Goal: Book appointment/travel/reservation

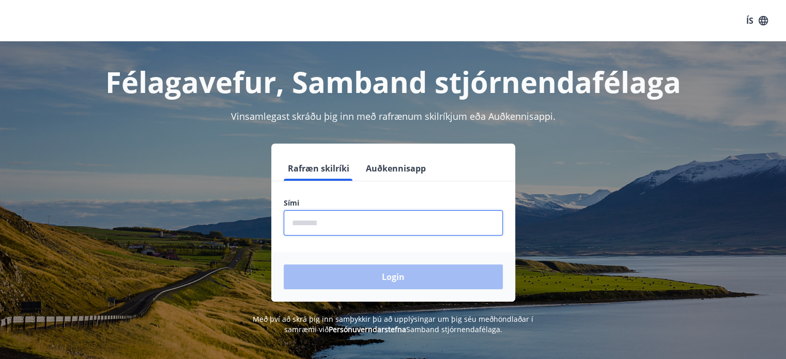
click at [295, 219] on input "phone" at bounding box center [393, 222] width 219 height 25
type input "********"
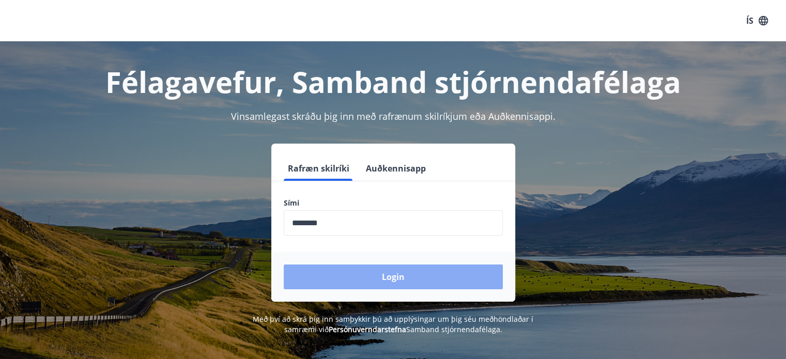
click at [371, 273] on button "Login" at bounding box center [393, 277] width 219 height 25
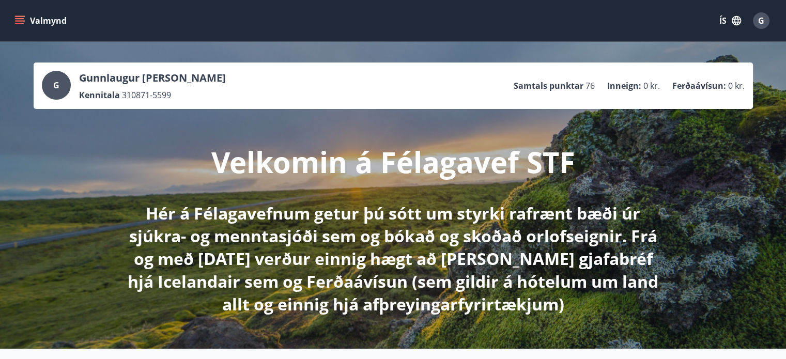
click at [23, 18] on icon "menu" at bounding box center [19, 18] width 9 height 1
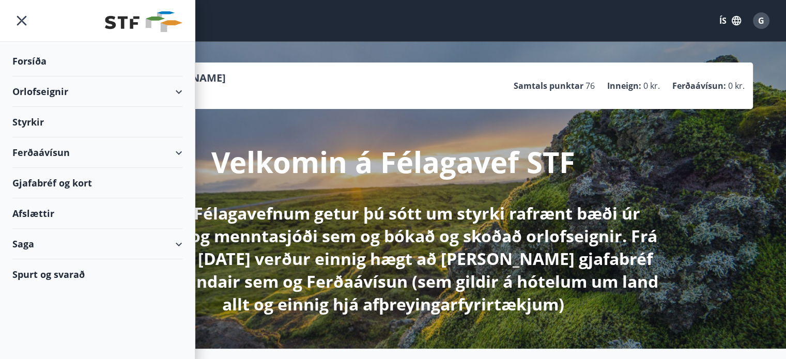
click at [44, 94] on div "Orlofseignir" at bounding box center [97, 91] width 170 height 30
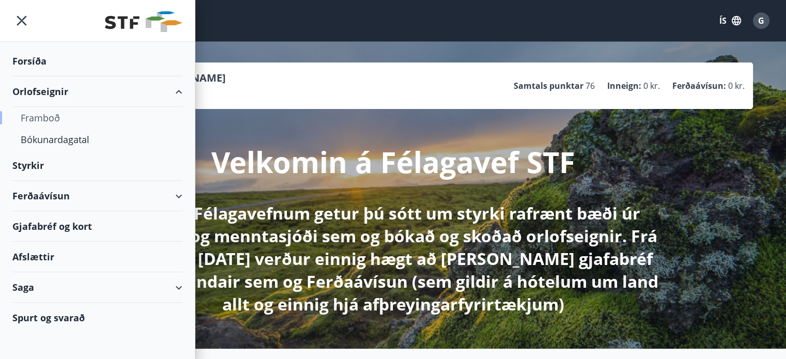
click at [48, 117] on div "Framboð" at bounding box center [97, 118] width 153 height 22
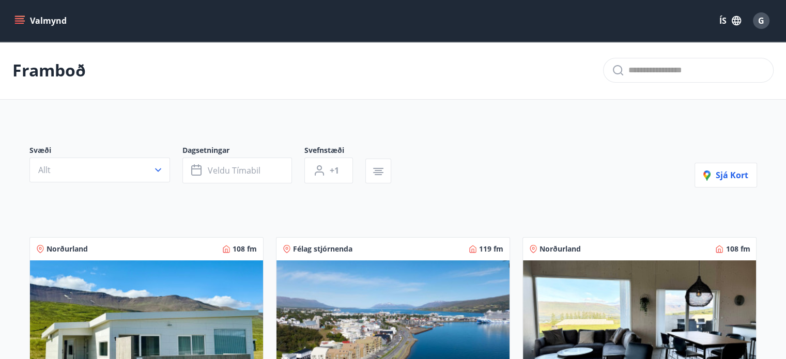
click at [161, 170] on icon "button" at bounding box center [158, 170] width 10 height 10
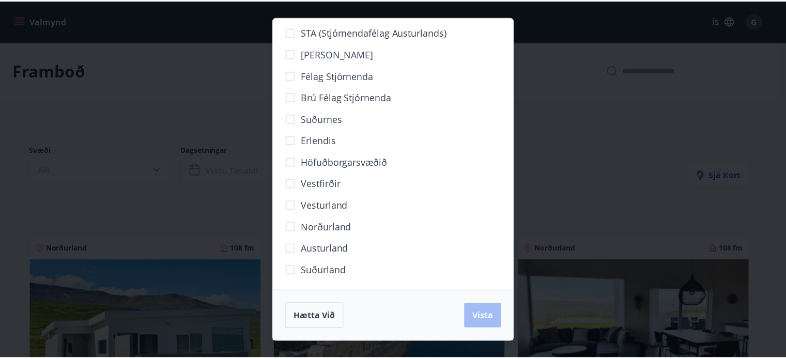
scroll to position [54, 0]
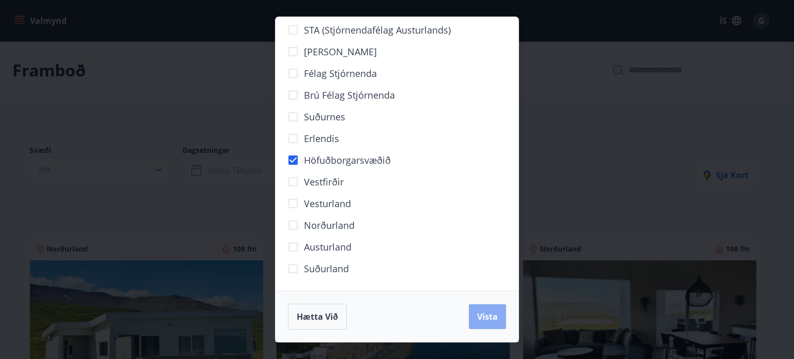
click at [490, 319] on span "Vista" at bounding box center [487, 316] width 21 height 11
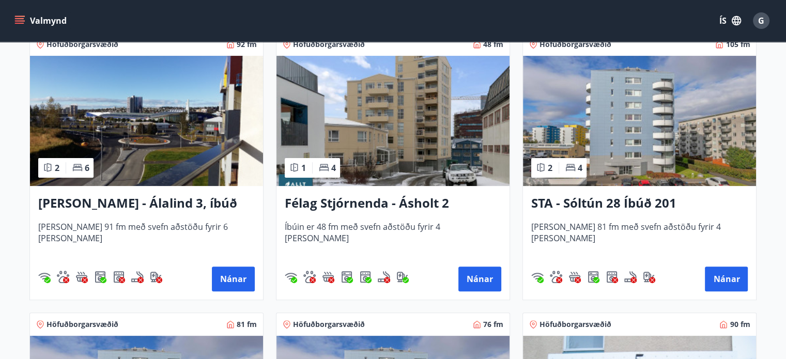
scroll to position [241, 0]
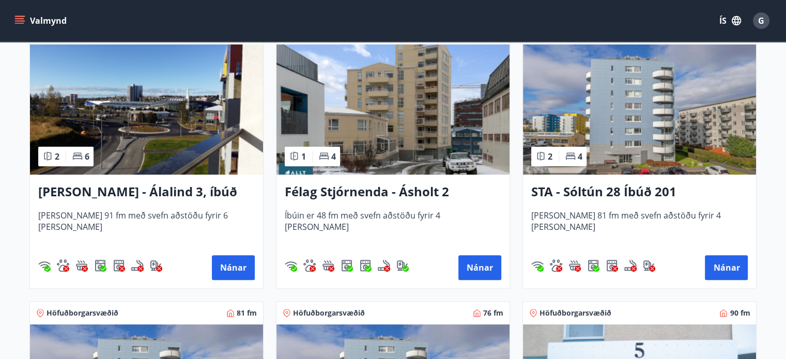
click at [396, 130] on img at bounding box center [392, 109] width 233 height 130
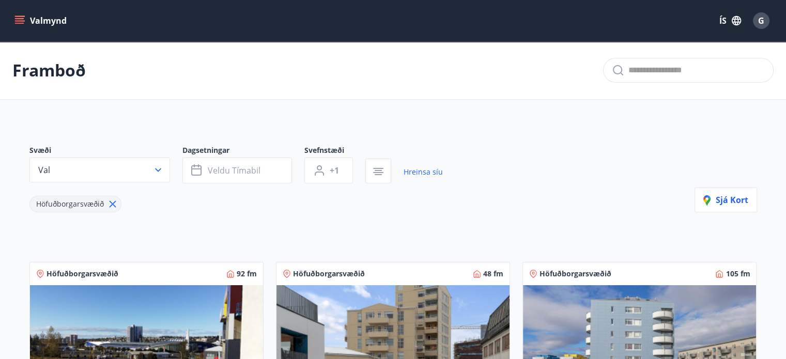
click at [23, 18] on icon "menu" at bounding box center [19, 20] width 10 height 10
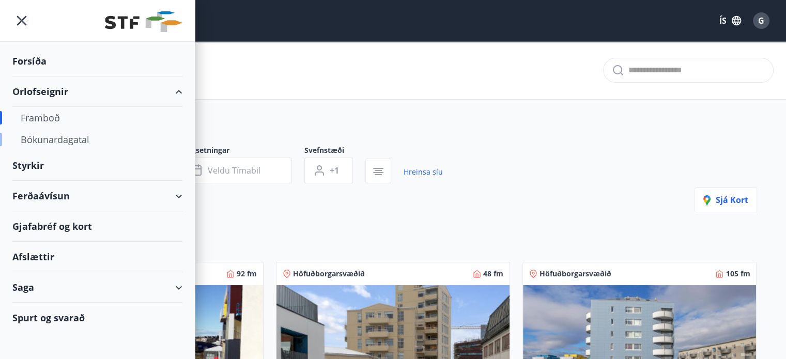
click at [63, 142] on div "Bókunardagatal" at bounding box center [97, 140] width 153 height 22
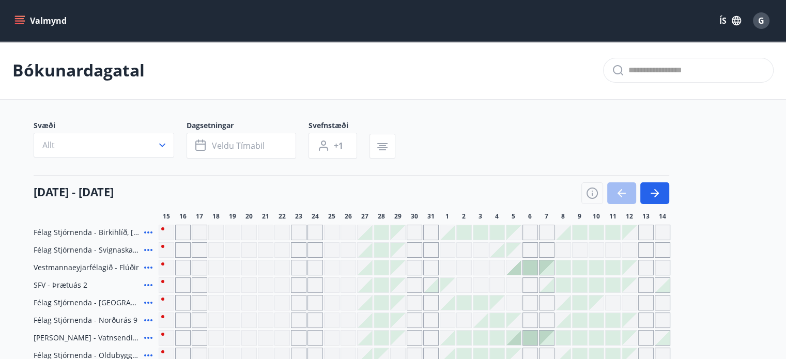
click at [165, 144] on icon "button" at bounding box center [162, 145] width 10 height 10
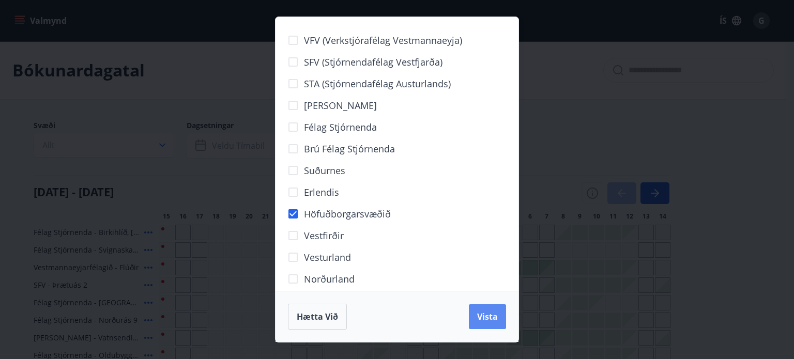
click at [494, 317] on span "Vista" at bounding box center [487, 316] width 21 height 11
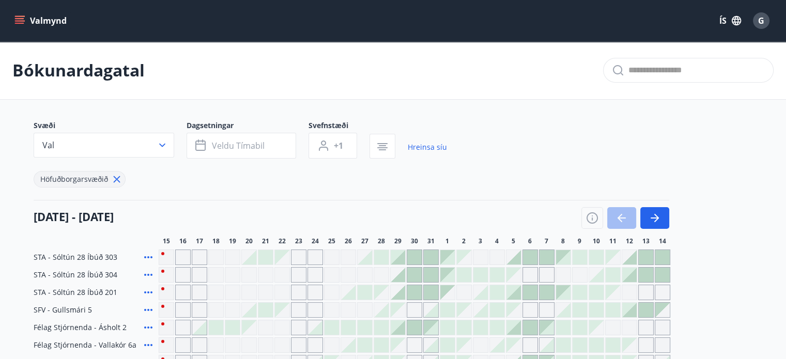
click at [200, 257] on div "Gráir dagar eru ekki bókanlegir" at bounding box center [199, 257] width 15 height 15
click at [230, 257] on div "Gráir dagar eru ekki bókanlegir" at bounding box center [232, 257] width 15 height 15
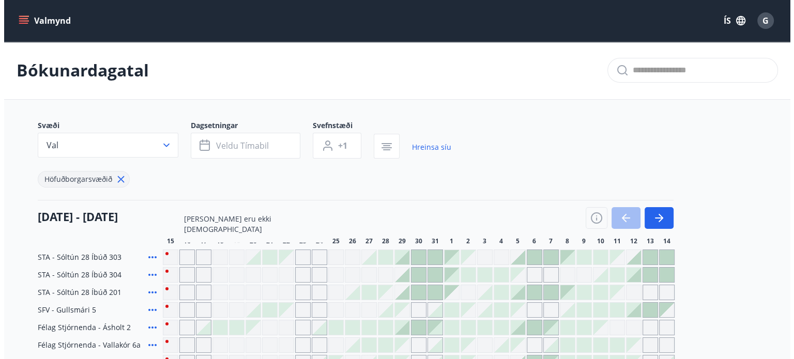
scroll to position [174, 0]
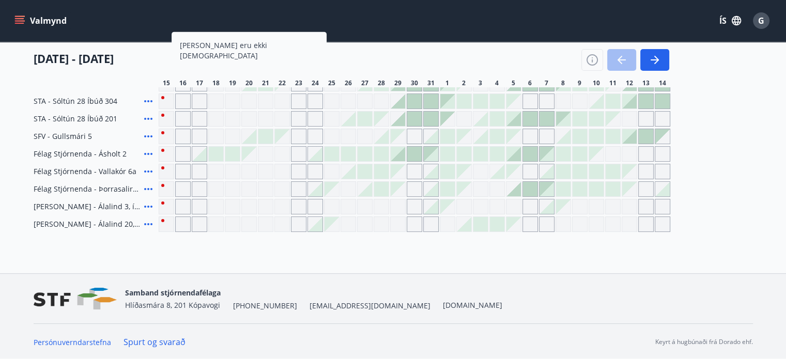
click at [149, 152] on icon at bounding box center [148, 154] width 12 height 12
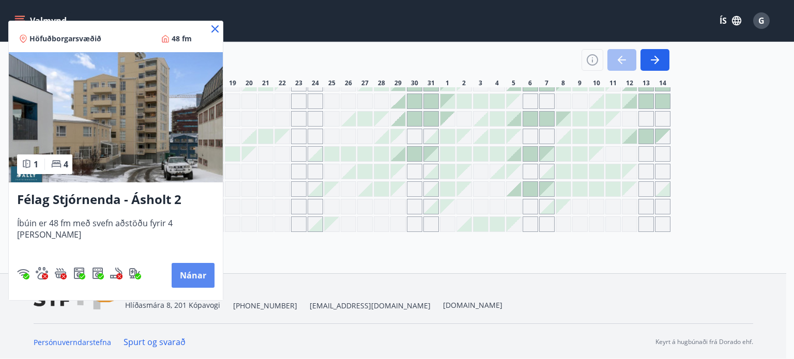
click at [182, 278] on button "Nánar" at bounding box center [193, 275] width 43 height 25
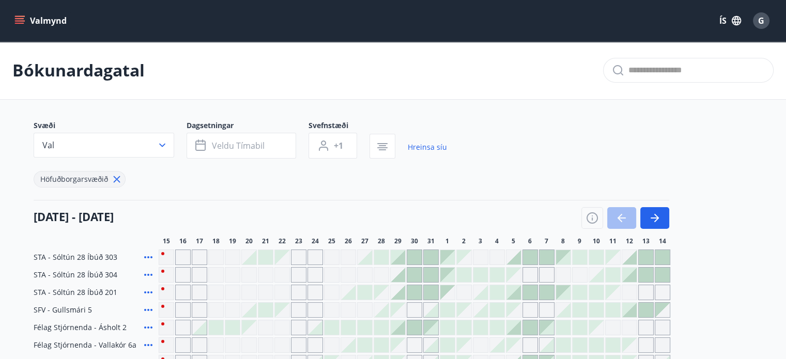
scroll to position [174, 0]
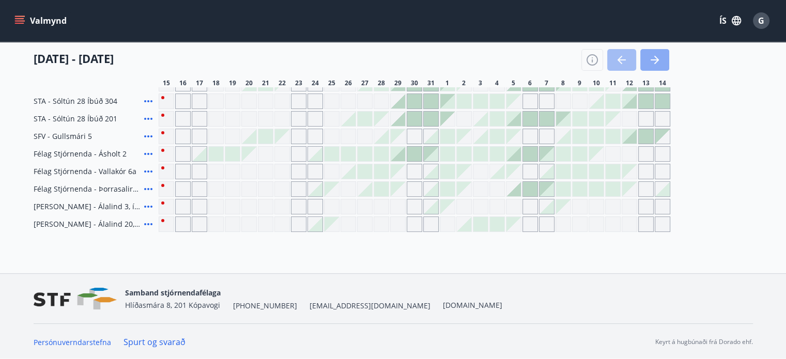
click at [664, 61] on button "button" at bounding box center [654, 60] width 29 height 22
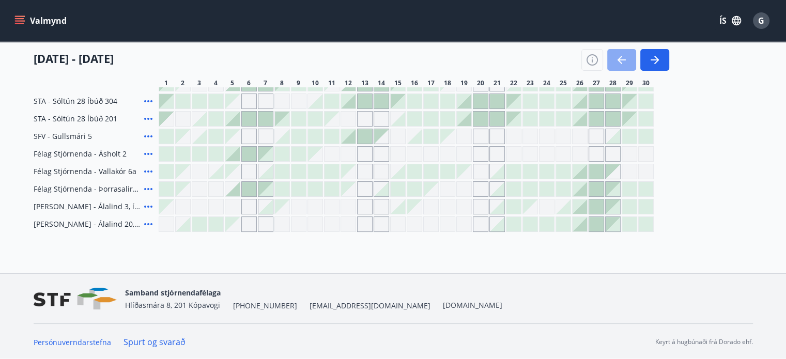
click at [620, 59] on icon "button" at bounding box center [621, 59] width 8 height 1
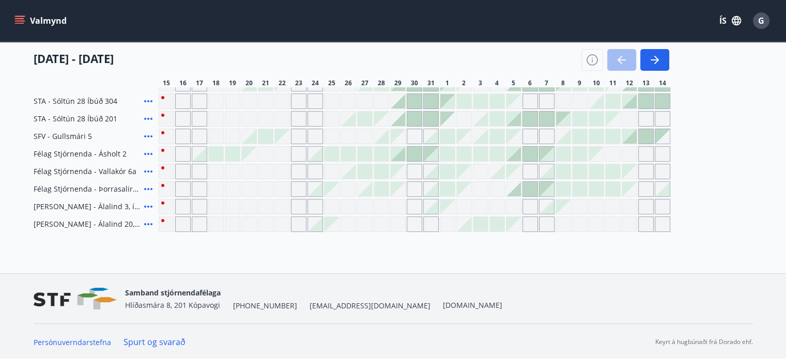
click at [160, 96] on div "Gráir dagar eru ekki bókanlegir" at bounding box center [166, 101] width 15 height 15
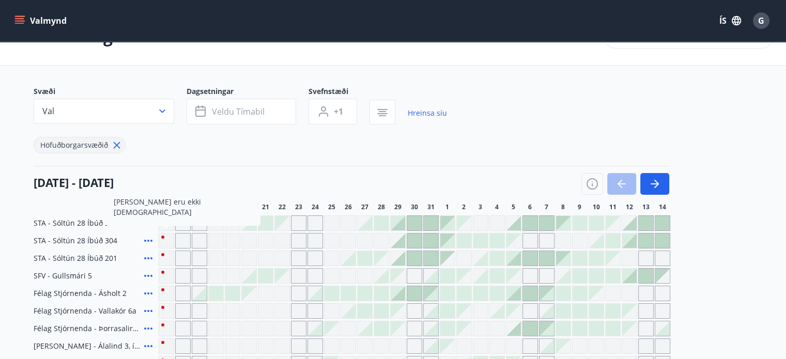
scroll to position [0, 0]
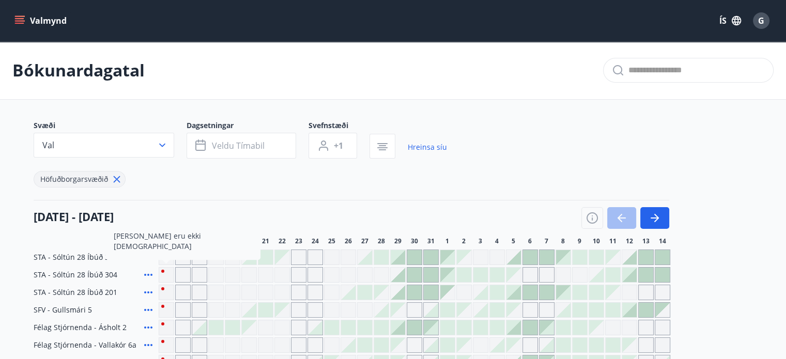
click at [118, 180] on icon at bounding box center [116, 179] width 11 height 11
click at [163, 142] on icon "button" at bounding box center [162, 145] width 10 height 10
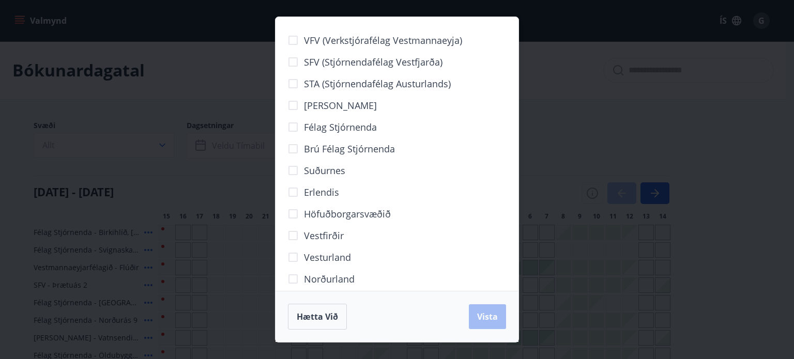
click at [628, 84] on div "VFV (Verkstjórafélag Vestmannaeyja) SFV (Stjórnendafélag Vestfjarða) STA (Stjór…" at bounding box center [397, 179] width 794 height 359
